Goal: Check status: Check status

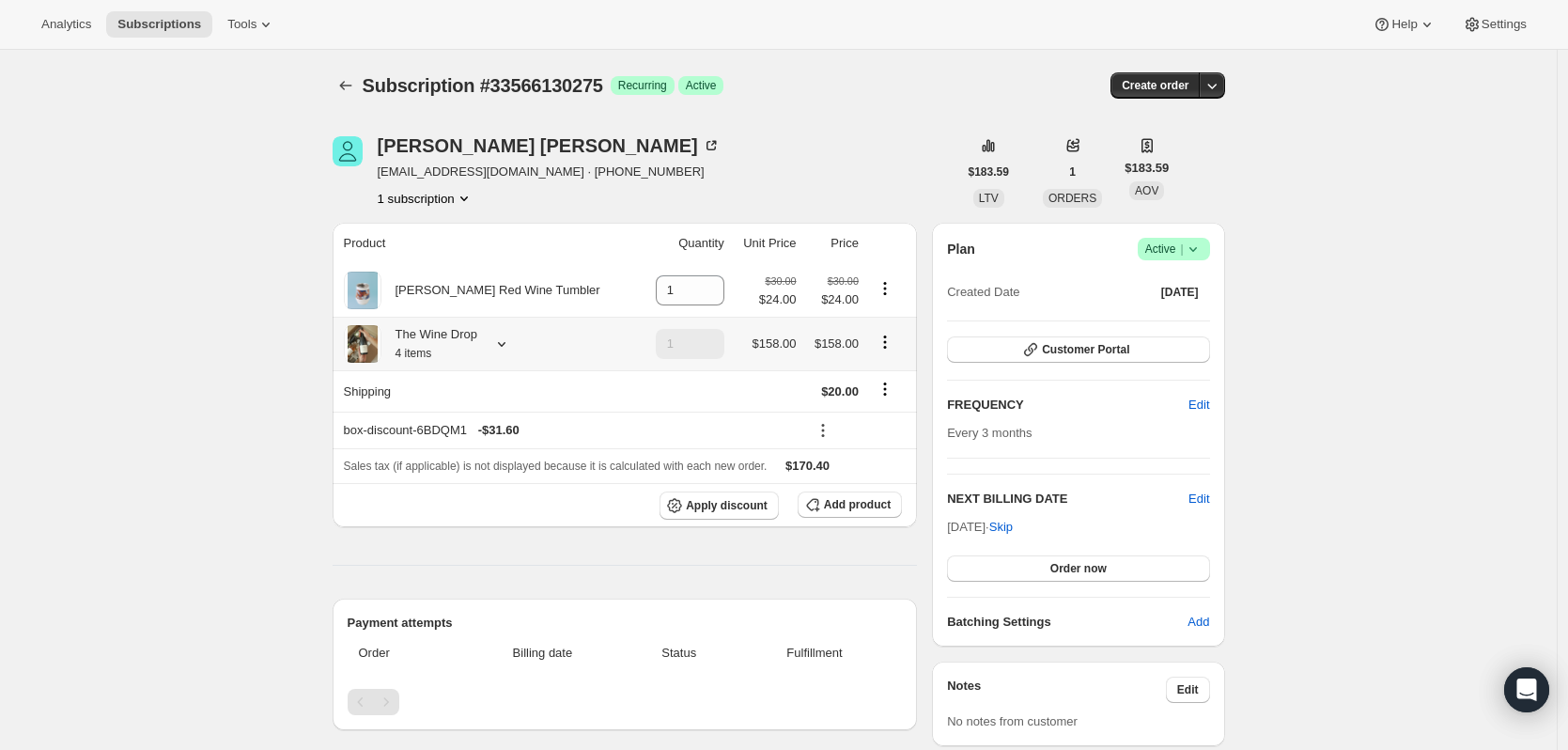
click at [887, 352] on icon "Product actions" at bounding box center [884, 342] width 19 height 19
click at [416, 143] on div "Melissa Sandoval" at bounding box center [550, 145] width 343 height 19
